Goal: Task Accomplishment & Management: Use online tool/utility

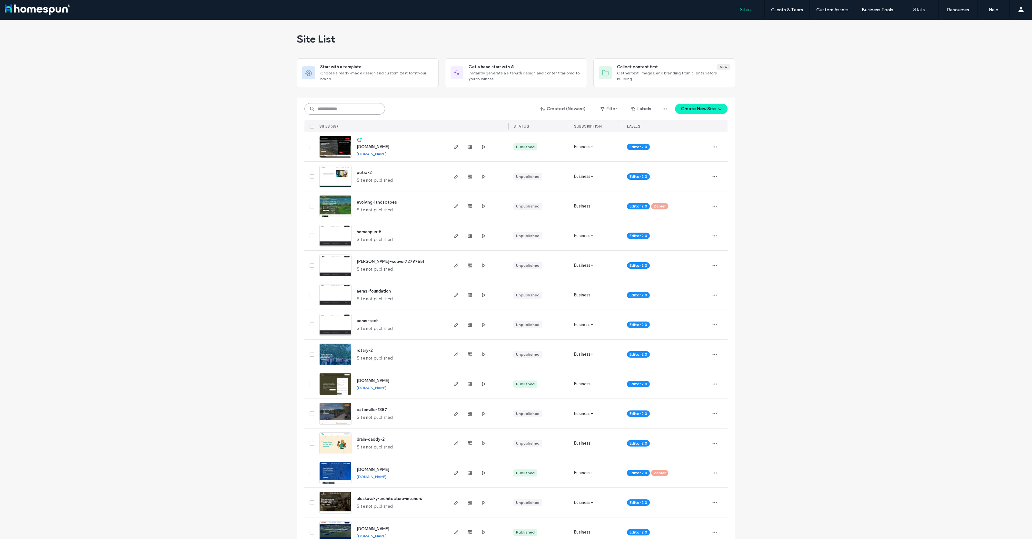
click at [350, 107] on input at bounding box center [344, 109] width 81 height 12
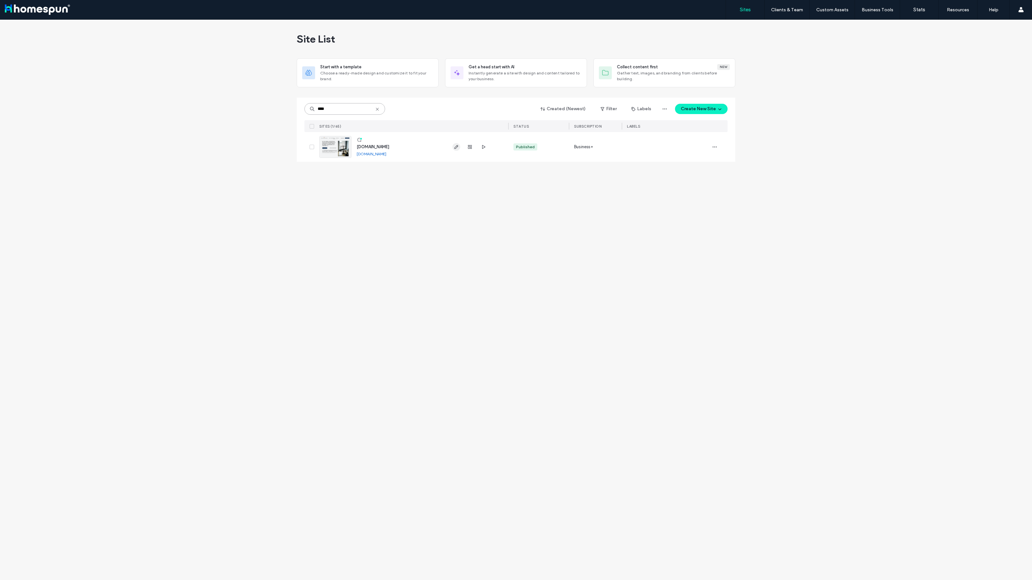
type input "****"
click at [455, 147] on icon "button" at bounding box center [456, 146] width 5 height 5
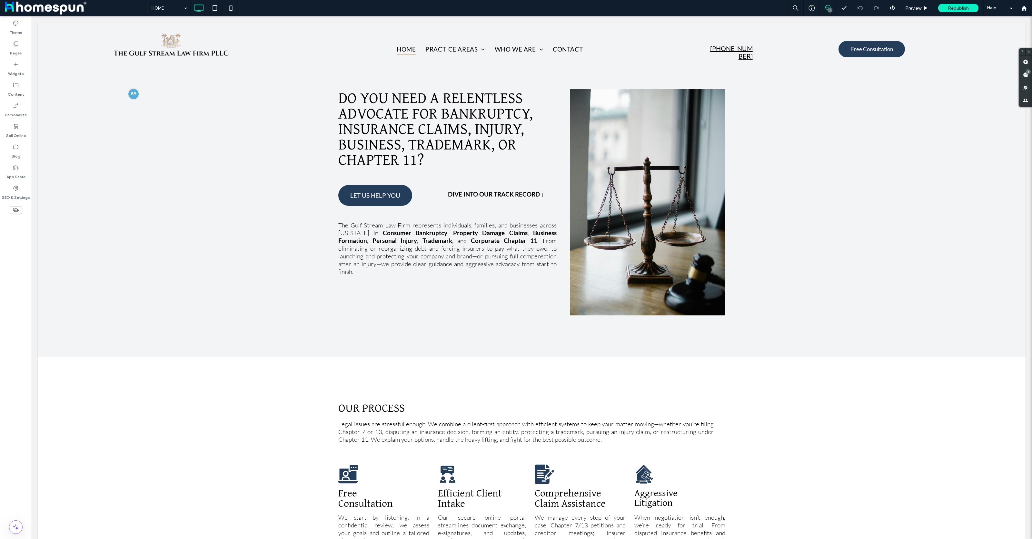
click at [827, 9] on div "1" at bounding box center [829, 10] width 5 height 5
click at [827, 6] on icon at bounding box center [827, 7] width 5 height 5
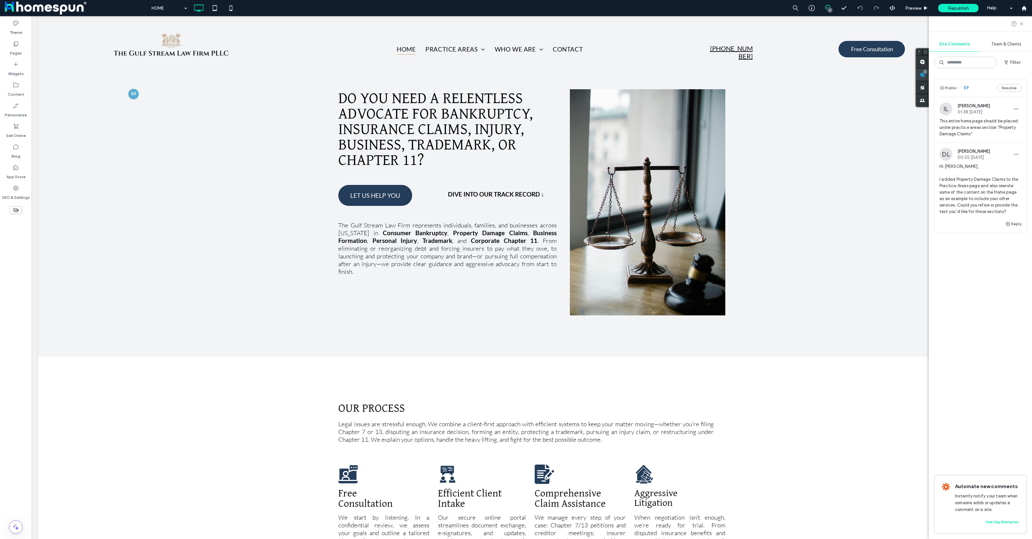
click at [929, 76] on span at bounding box center [922, 74] width 13 height 13
click at [985, 342] on div "Public 59 Resolve IL [PERSON_NAME] 01:38 [DATE] This entire home page should be…" at bounding box center [980, 307] width 103 height 466
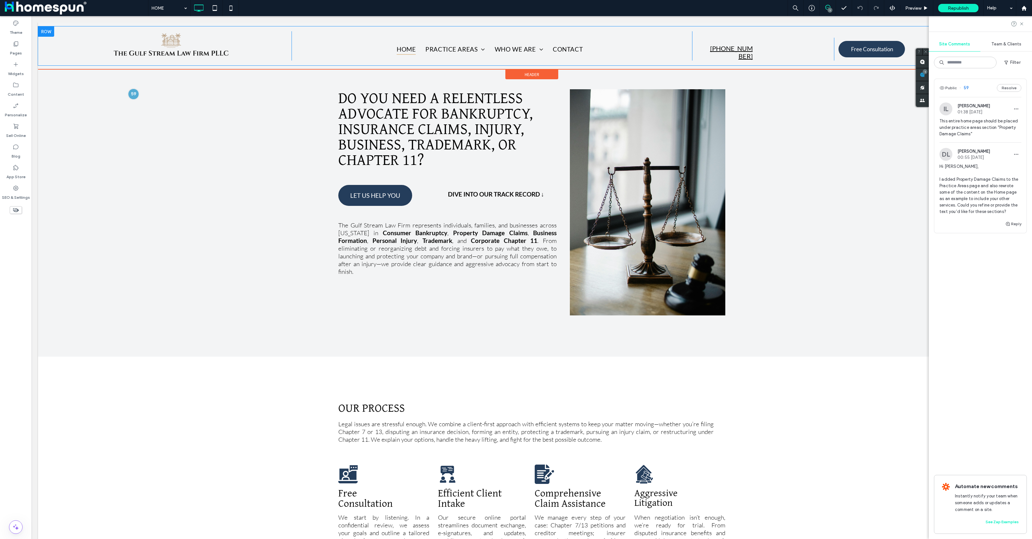
click at [356, 39] on div "HOME PRACTICE AREAS Property Damage Claims Personal Injury Business Formation T…" at bounding box center [492, 45] width 401 height 29
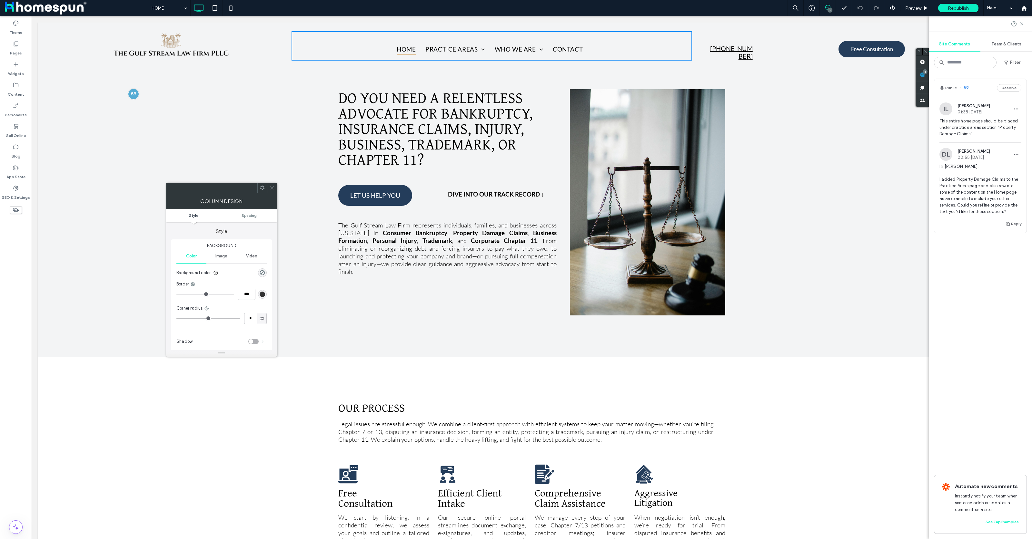
drag, startPoint x: 274, startPoint y: 189, endPoint x: 270, endPoint y: 157, distance: 31.6
click at [274, 189] on div at bounding box center [272, 188] width 10 height 10
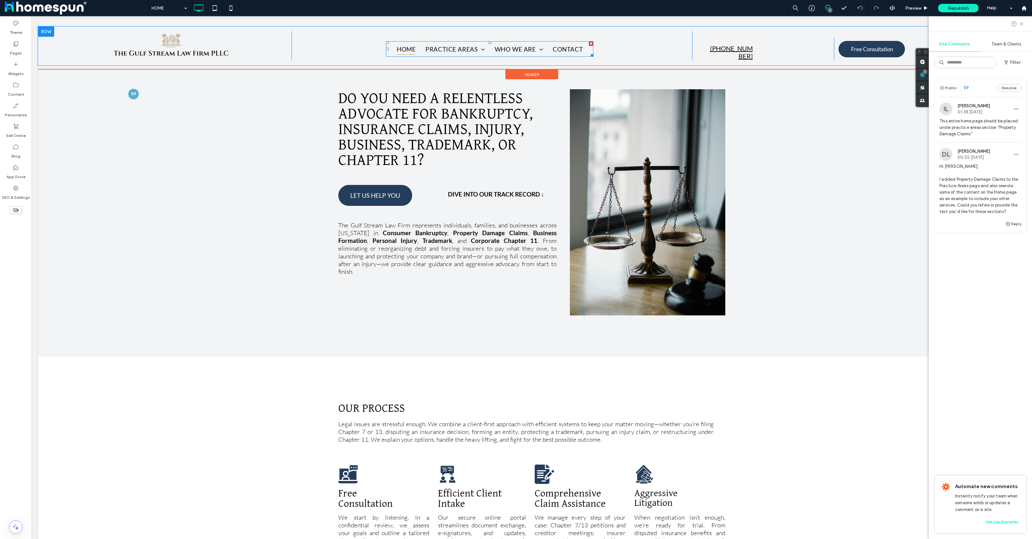
click at [459, 55] on nav "HOME PRACTICE AREAS Property Damage Claims Personal Injury Business Formation T…" at bounding box center [489, 48] width 207 height 15
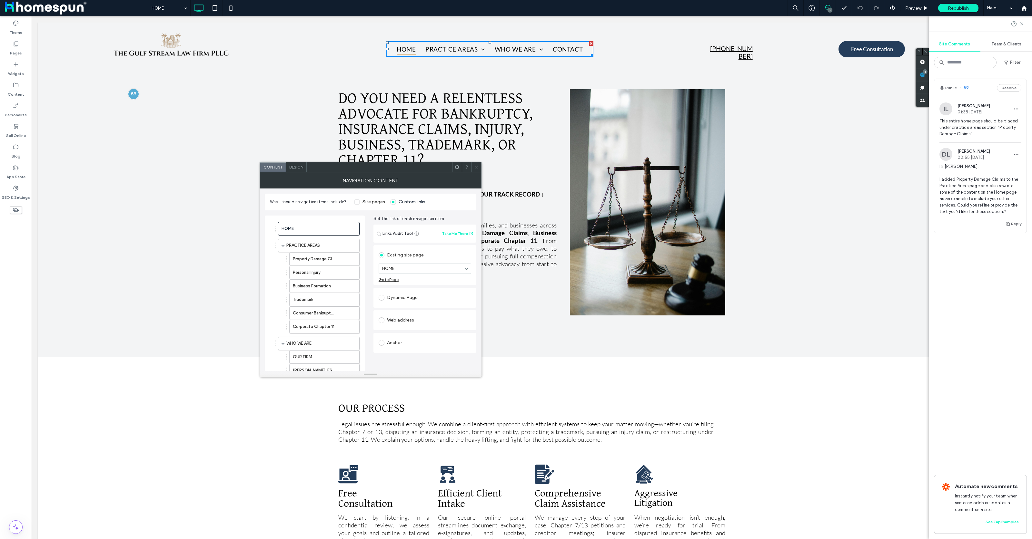
click at [474, 167] on icon at bounding box center [476, 167] width 5 height 5
